Goal: Information Seeking & Learning: Check status

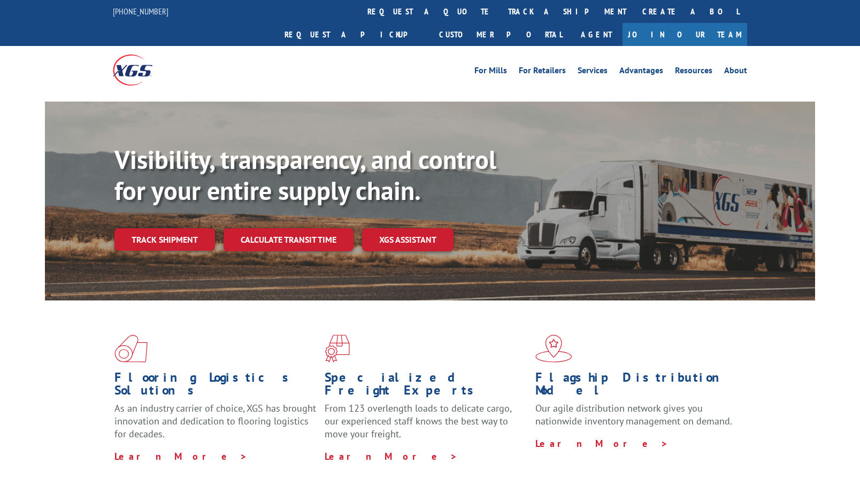
click at [149, 228] on link "Track shipment" at bounding box center [164, 239] width 101 height 22
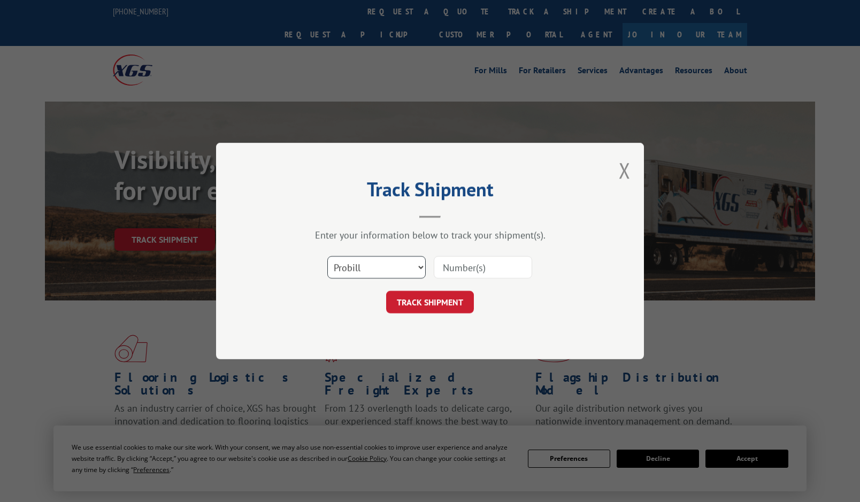
click at [404, 271] on select "Select category... Probill BOL PO" at bounding box center [376, 267] width 98 height 22
select select "po"
click at [327, 256] on select "Select category... Probill BOL PO" at bounding box center [376, 267] width 98 height 22
click at [486, 265] on input at bounding box center [483, 267] width 98 height 22
paste input "29505088"
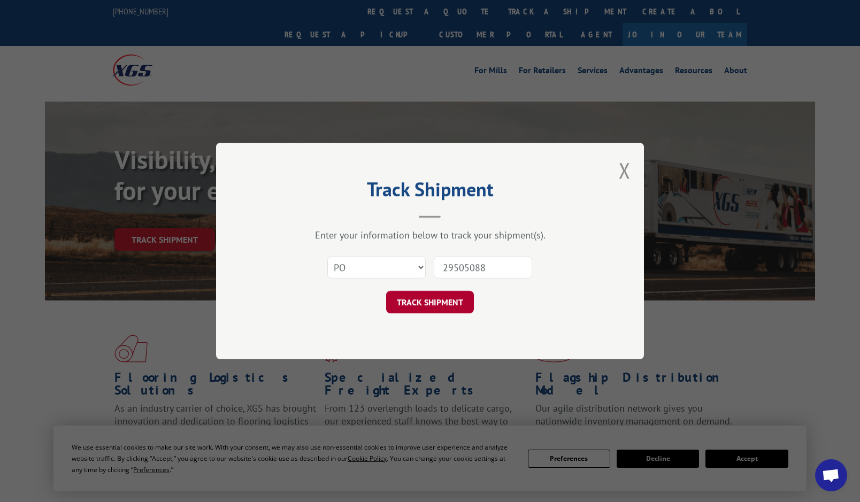
type input "29505088"
click at [461, 297] on button "TRACK SHIPMENT" at bounding box center [430, 302] width 88 height 22
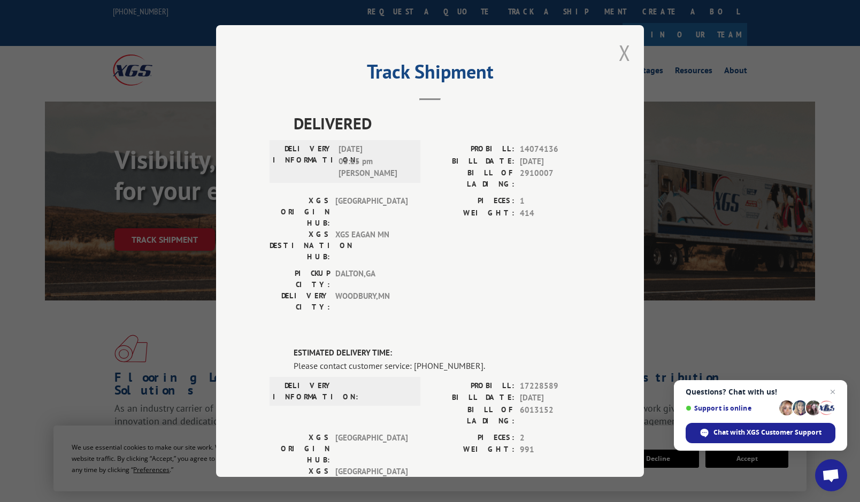
click at [620, 54] on button "Close modal" at bounding box center [625, 53] width 12 height 28
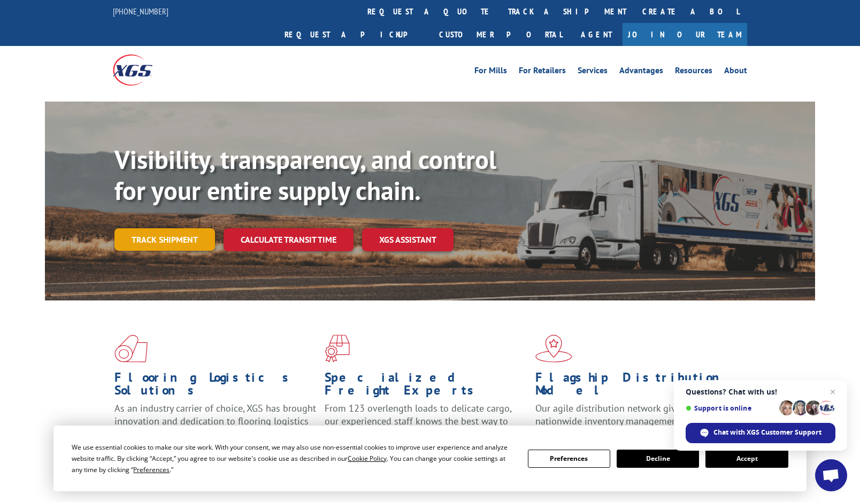
click at [170, 228] on link "Track shipment" at bounding box center [164, 239] width 101 height 22
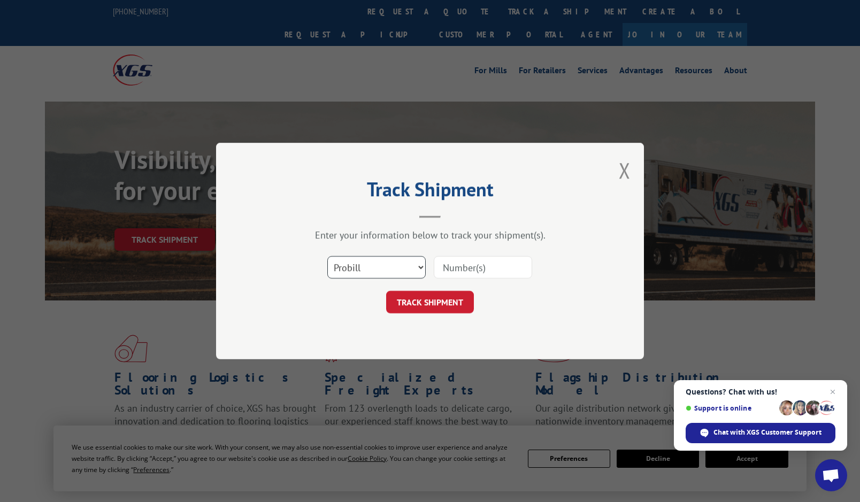
click at [372, 277] on select "Select category... Probill BOL PO" at bounding box center [376, 267] width 98 height 22
select select "po"
click at [327, 256] on select "Select category... Probill BOL PO" at bounding box center [376, 267] width 98 height 22
click at [462, 277] on input at bounding box center [483, 267] width 98 height 22
paste input "29505298"
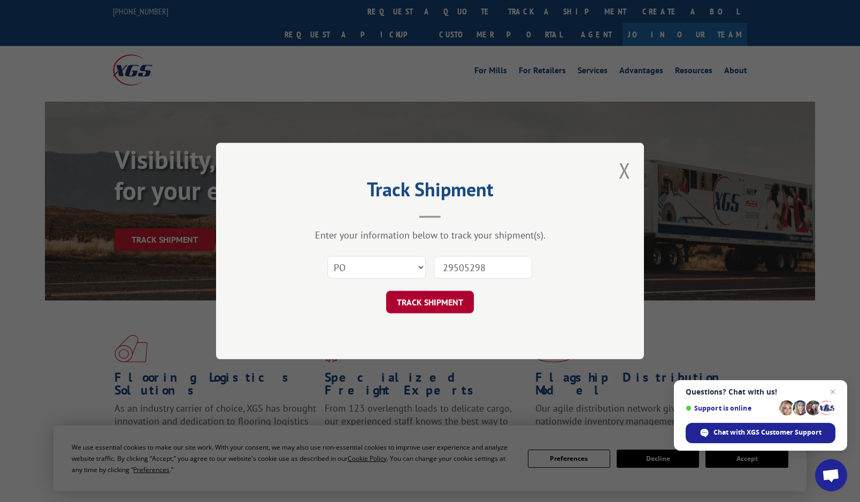
type input "29505298"
click at [460, 296] on button "TRACK SHIPMENT" at bounding box center [430, 302] width 88 height 22
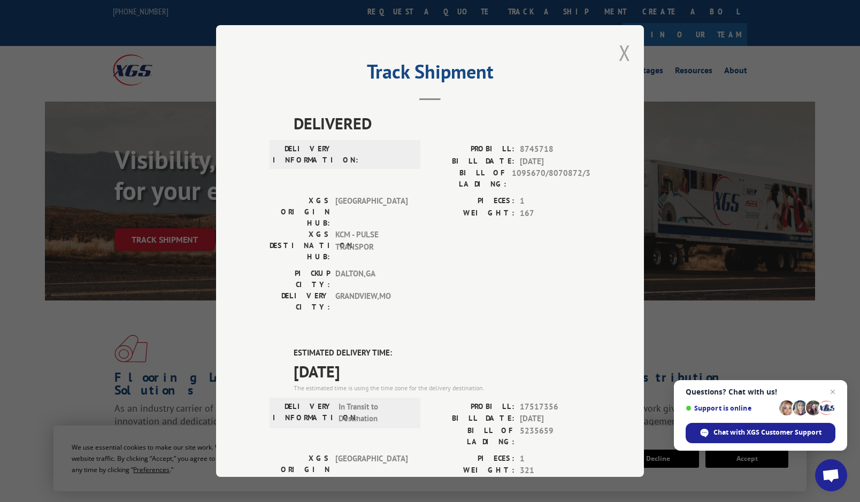
click at [619, 51] on button "Close modal" at bounding box center [625, 53] width 12 height 28
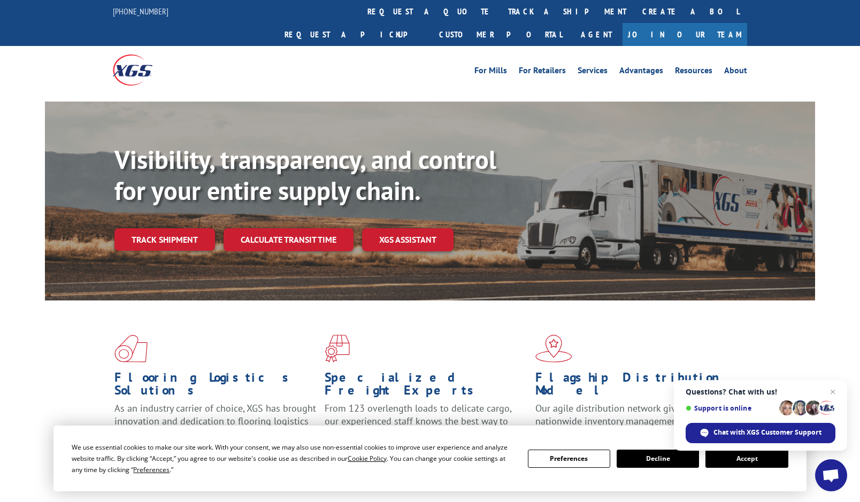
click at [132, 228] on link "Track shipment" at bounding box center [164, 239] width 101 height 22
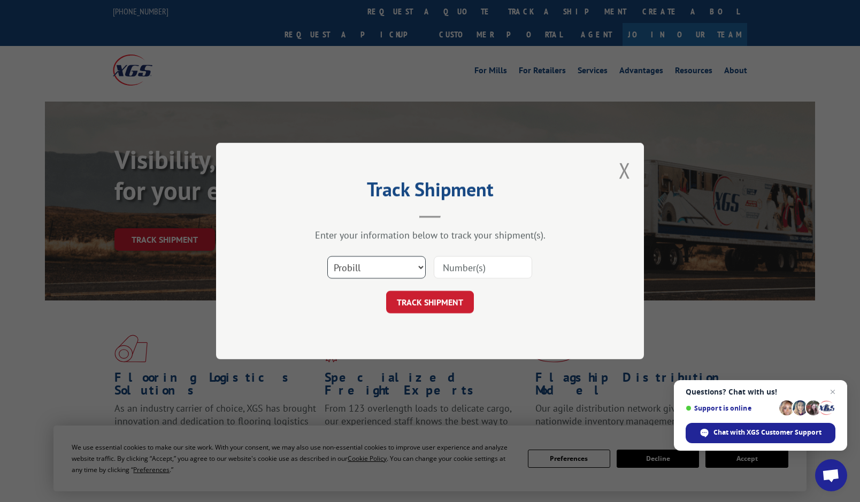
drag, startPoint x: 404, startPoint y: 265, endPoint x: 401, endPoint y: 277, distance: 12.4
click at [404, 265] on select "Select category... Probill BOL PO" at bounding box center [376, 267] width 98 height 22
select select "po"
click at [327, 256] on select "Select category... Probill BOL PO" at bounding box center [376, 267] width 98 height 22
click at [488, 265] on input at bounding box center [483, 267] width 98 height 22
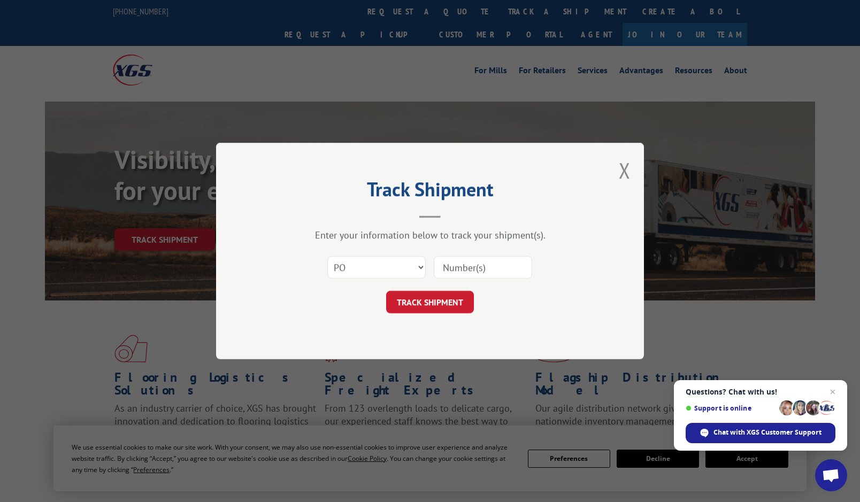
paste input "29505000"
type input "29505000"
click at [456, 304] on button "TRACK SHIPMENT" at bounding box center [430, 302] width 88 height 22
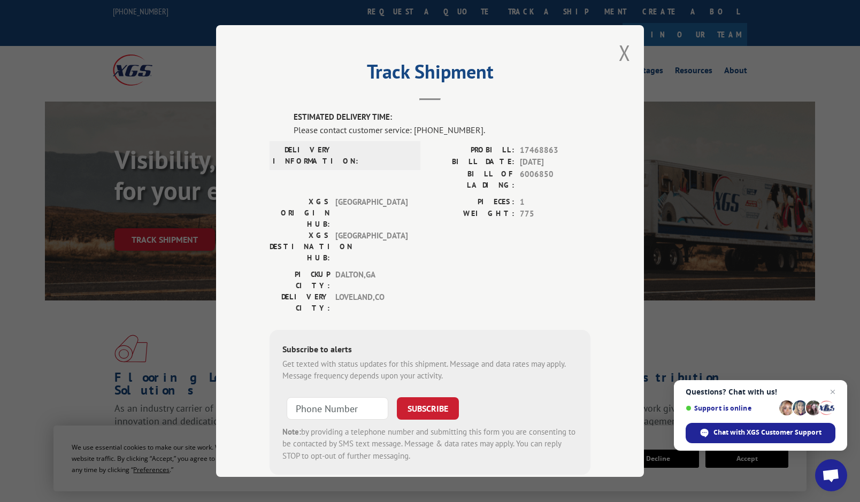
click at [502, 436] on div "ESTIMATED DELIVERY TIME: Please contact customer service: [PHONE_NUMBER]. DELIV…" at bounding box center [430, 307] width 321 height 393
click at [620, 49] on button "Close modal" at bounding box center [625, 53] width 12 height 28
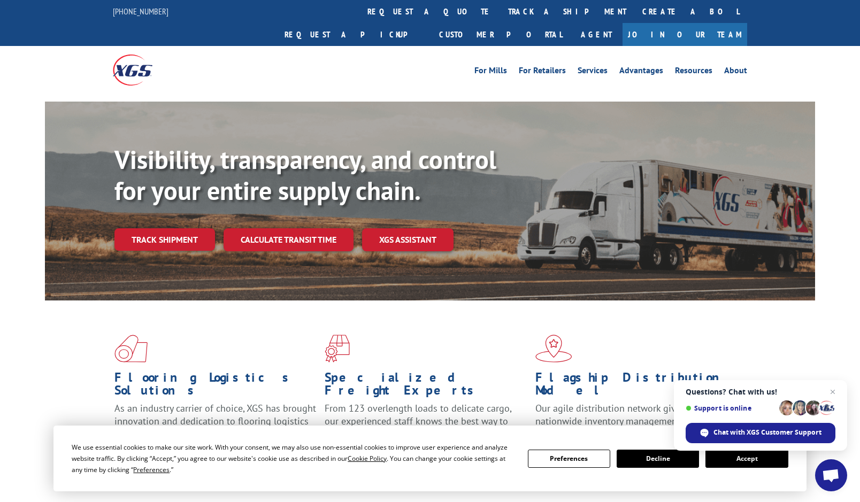
click at [149, 228] on link "Track shipment" at bounding box center [164, 239] width 101 height 22
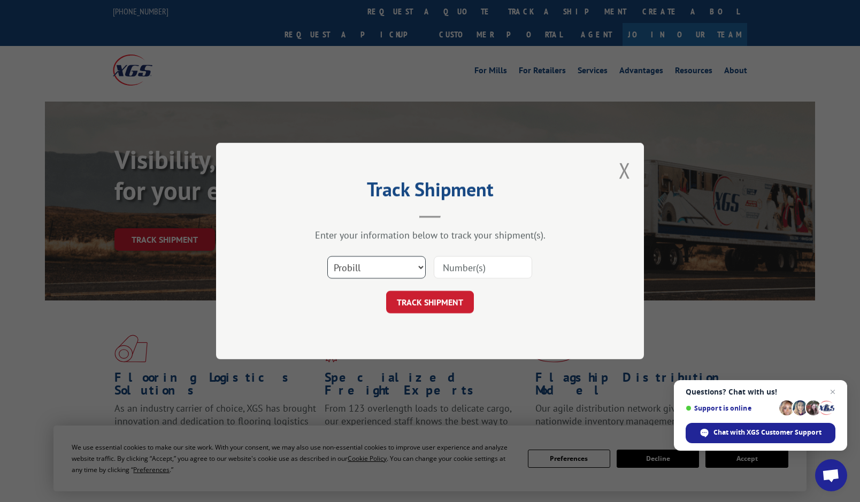
drag, startPoint x: 353, startPoint y: 269, endPoint x: 353, endPoint y: 275, distance: 6.4
click at [353, 269] on select "Select category... Probill BOL PO" at bounding box center [376, 267] width 98 height 22
select select "po"
click at [327, 256] on select "Select category... Probill BOL PO" at bounding box center [376, 267] width 98 height 22
click at [471, 278] on input at bounding box center [483, 267] width 98 height 22
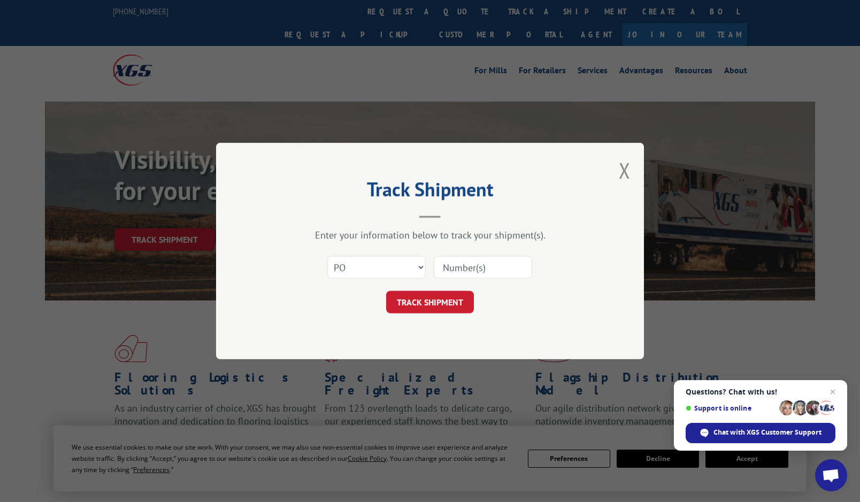
paste input "29505032"
type input "29505032"
click at [464, 302] on button "TRACK SHIPMENT" at bounding box center [430, 302] width 88 height 22
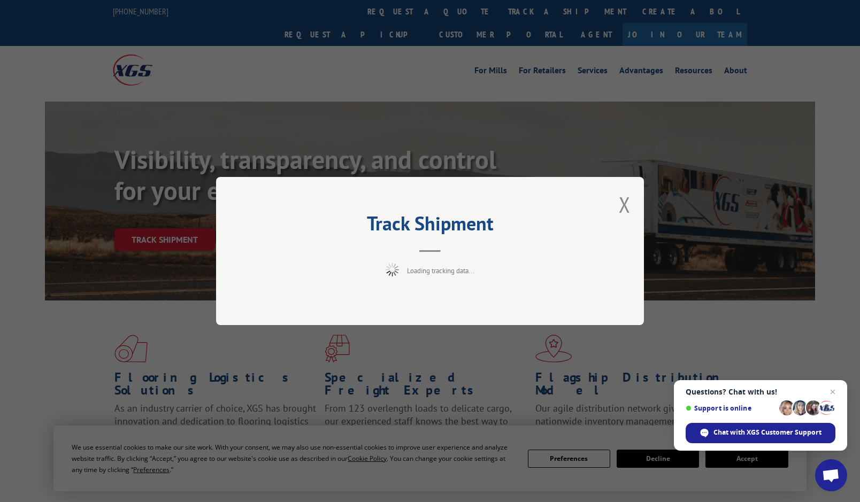
click at [245, 42] on div "Track Shipment Loading tracking data..." at bounding box center [430, 251] width 860 height 502
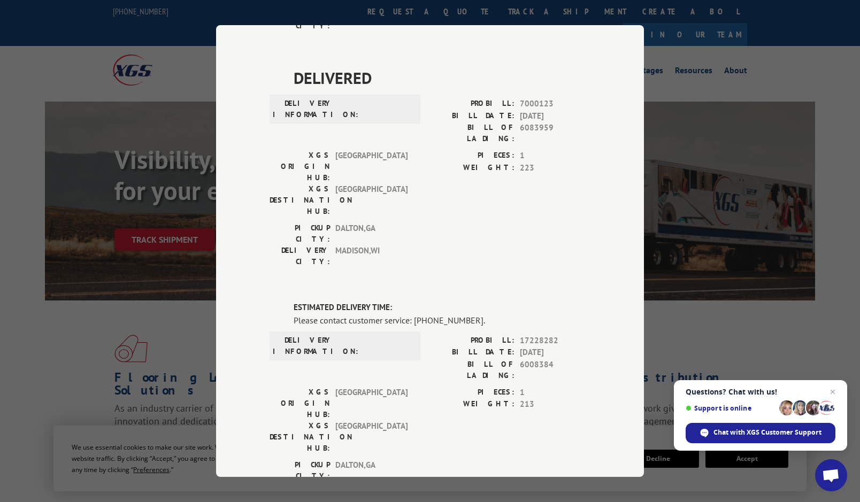
scroll to position [524, 0]
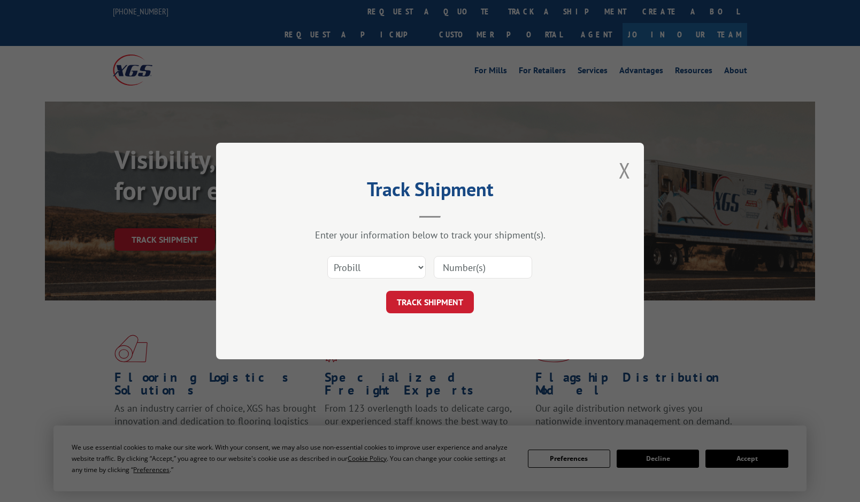
click at [363, 262] on select "Select category... Probill BOL PO" at bounding box center [376, 267] width 98 height 22
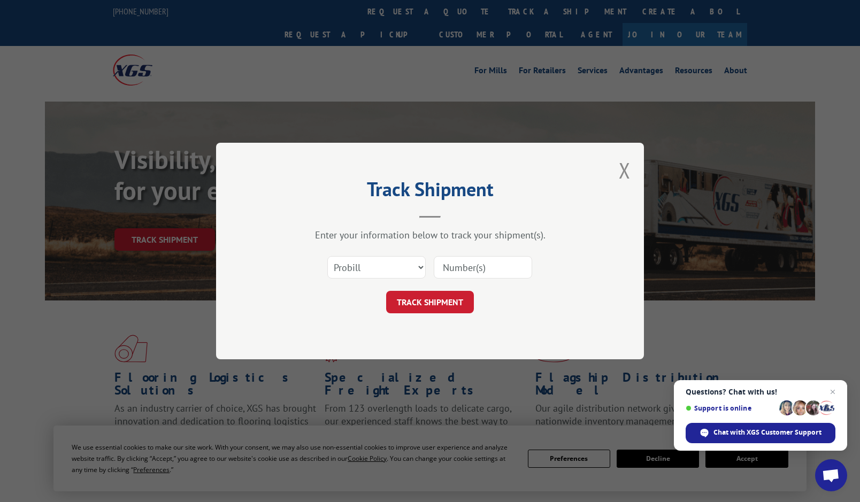
select select "po"
click at [327, 256] on select "Select category... Probill BOL PO" at bounding box center [376, 267] width 98 height 22
click at [450, 263] on input at bounding box center [483, 267] width 98 height 22
paste input "29504407"
type input "29504407"
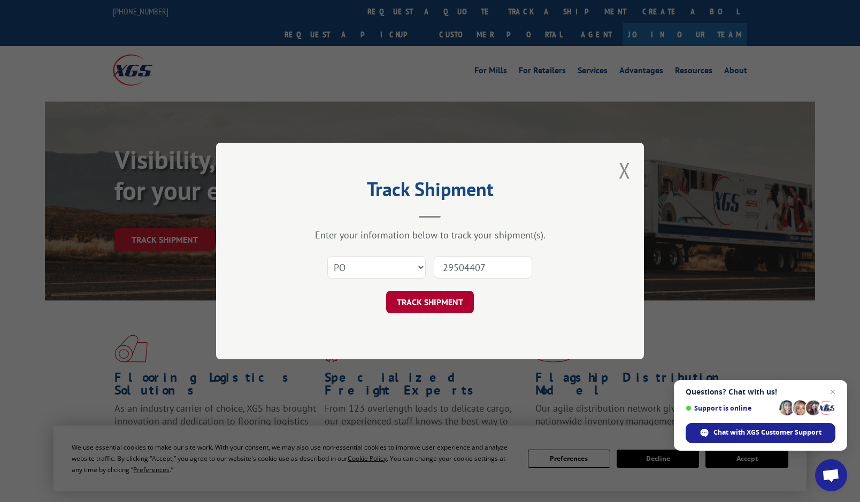
click at [436, 306] on button "TRACK SHIPMENT" at bounding box center [430, 302] width 88 height 22
